Goal: Task Accomplishment & Management: Manage account settings

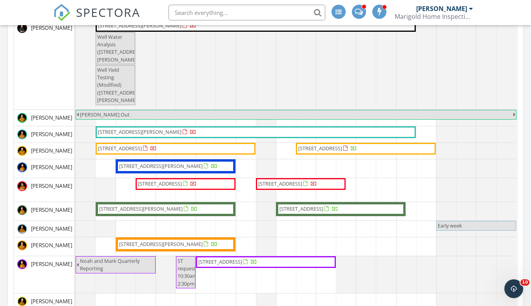
scroll to position [1353, 543]
click at [238, 15] on input "text" at bounding box center [247, 13] width 157 height 16
click at [193, 11] on input "[PERSON_NAME]" at bounding box center [247, 13] width 157 height 16
click at [213, 11] on input "[PERSON_NAME]" at bounding box center [247, 13] width 157 height 16
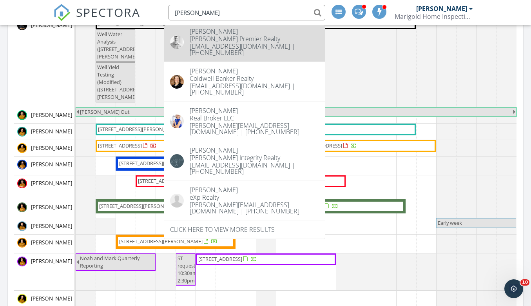
scroll to position [635, 0]
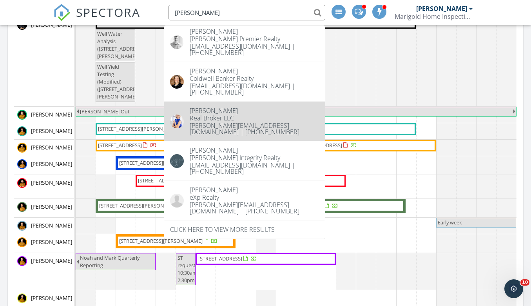
type input "[PERSON_NAME]"
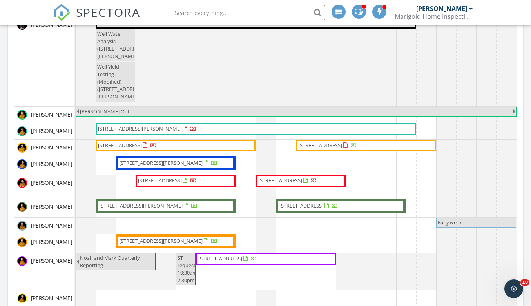
click at [526, 119] on div "[DATE] [PERSON_NAME] 10:30 am [PERSON_NAME] + [PERSON_NAME] Clothing [PERSON_NA…" at bounding box center [265, 137] width 531 height 1341
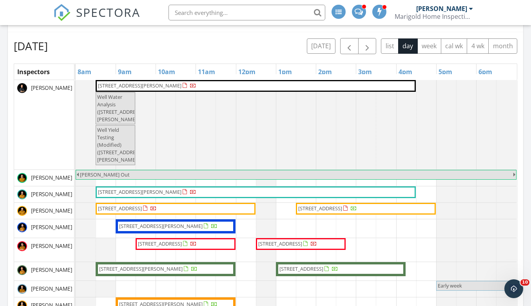
scroll to position [567, 0]
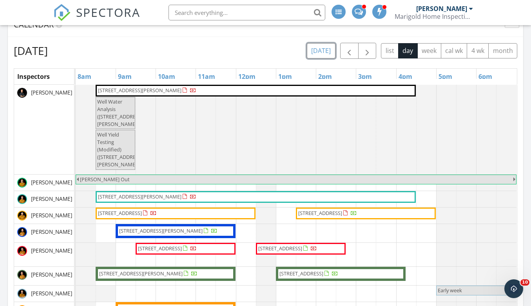
click at [310, 54] on button "[DATE]" at bounding box center [321, 50] width 29 height 15
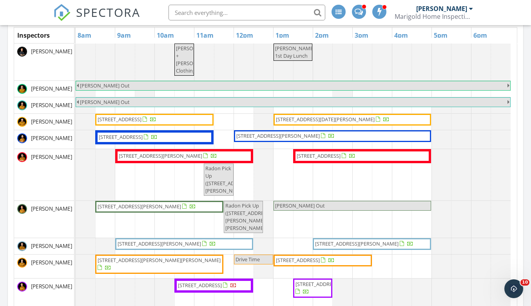
click at [76, 50] on div at bounding box center [76, 62] width 0 height 37
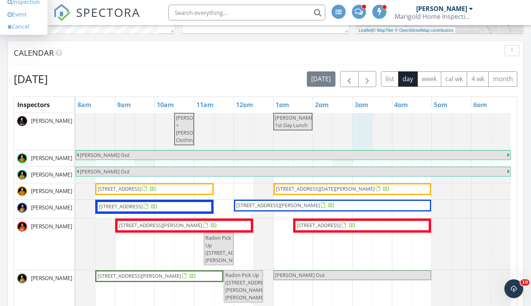
scroll to position [538, 0]
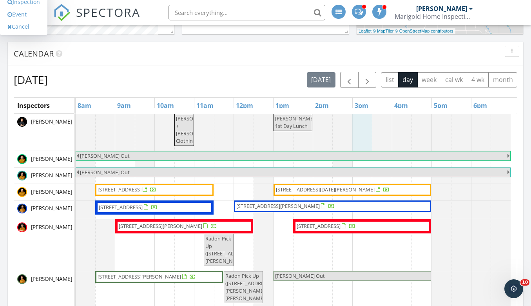
click at [388, 42] on div "Calendar" at bounding box center [266, 54] width 516 height 24
click at [418, 9] on div "[PERSON_NAME]" at bounding box center [441, 9] width 51 height 8
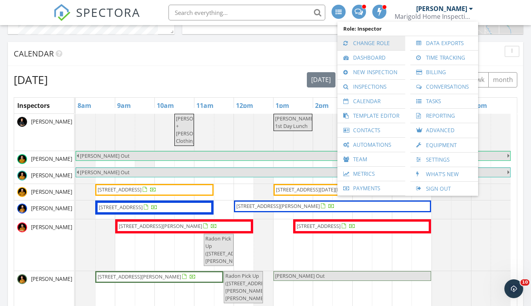
click at [376, 45] on link "Change Role" at bounding box center [371, 43] width 60 height 14
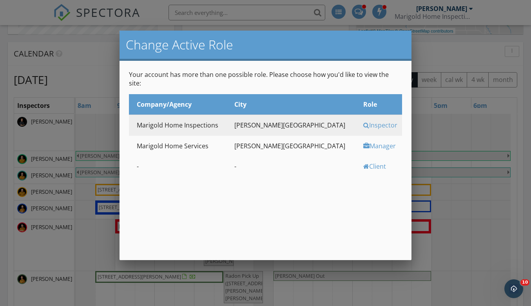
click at [363, 142] on div "Manager" at bounding box center [381, 146] width 37 height 9
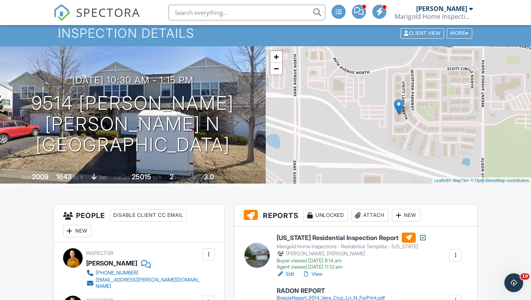
scroll to position [33, 0]
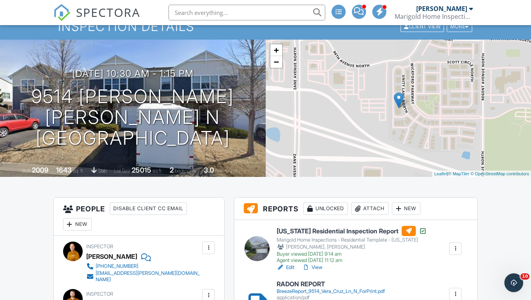
click at [309, 271] on div at bounding box center [306, 267] width 8 height 8
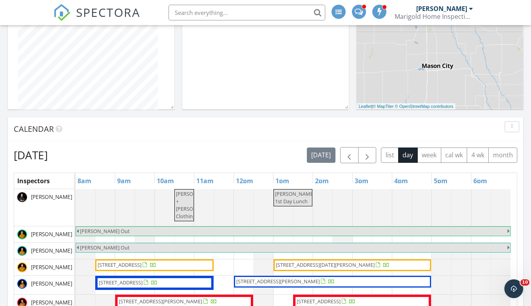
scroll to position [466, 0]
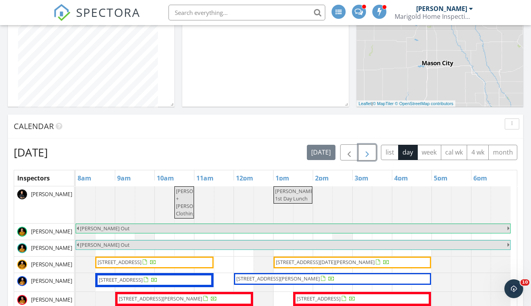
click at [366, 156] on span "button" at bounding box center [367, 152] width 9 height 9
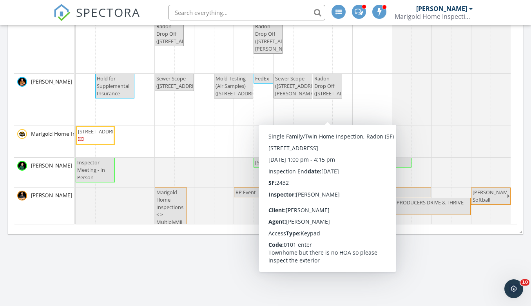
scroll to position [450, 0]
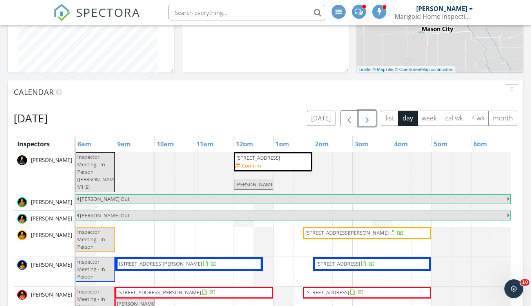
click at [361, 116] on button "button" at bounding box center [367, 118] width 18 height 16
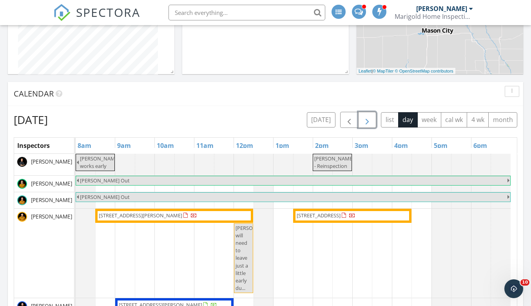
click at [368, 112] on button "button" at bounding box center [367, 120] width 18 height 16
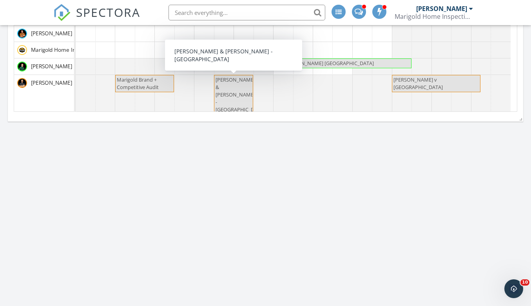
click at [232, 85] on span "[PERSON_NAME] & [PERSON_NAME] - [GEOGRAPHIC_DATA]" at bounding box center [240, 94] width 49 height 37
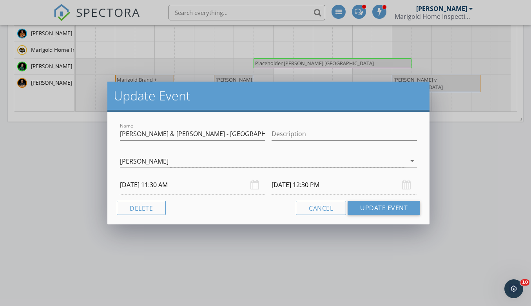
click at [476, 162] on div "Update Event Name Stephanie & Curtis Lunch - Centro Roseville Description Curti…" at bounding box center [265, 153] width 531 height 306
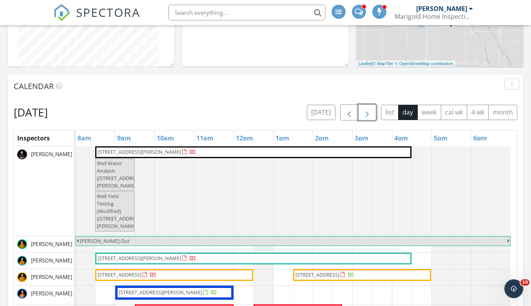
click at [368, 113] on span "button" at bounding box center [367, 112] width 9 height 9
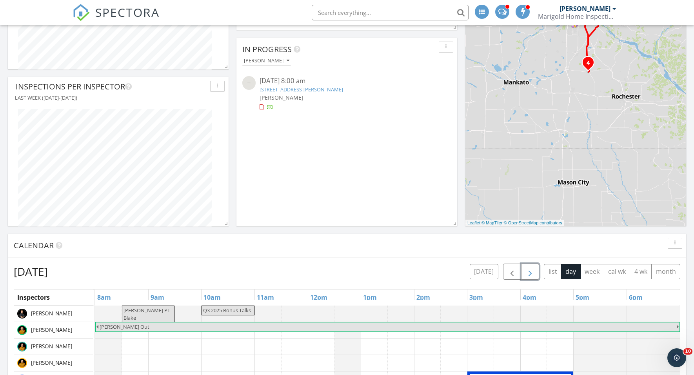
scroll to position [0, 0]
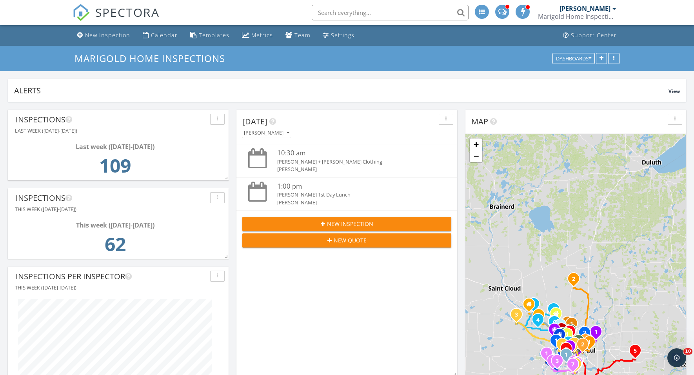
click at [531, 18] on div "Marigold Home Inspections" at bounding box center [577, 17] width 78 height 8
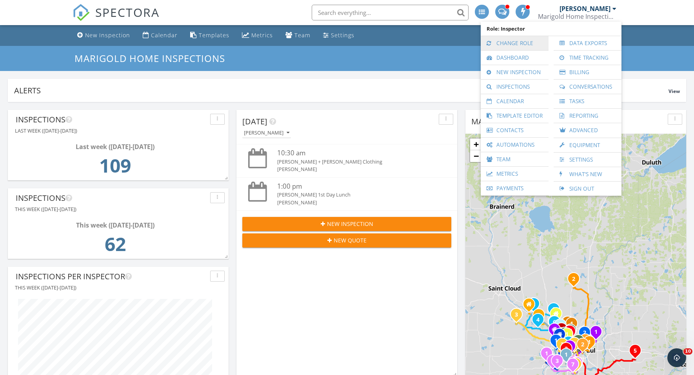
click at [511, 43] on link "Change Role" at bounding box center [515, 43] width 60 height 14
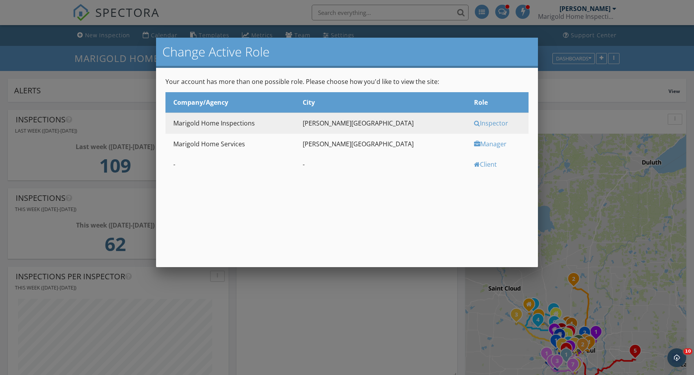
click at [474, 143] on div "Manager" at bounding box center [500, 144] width 53 height 9
